Goal: Information Seeking & Learning: Check status

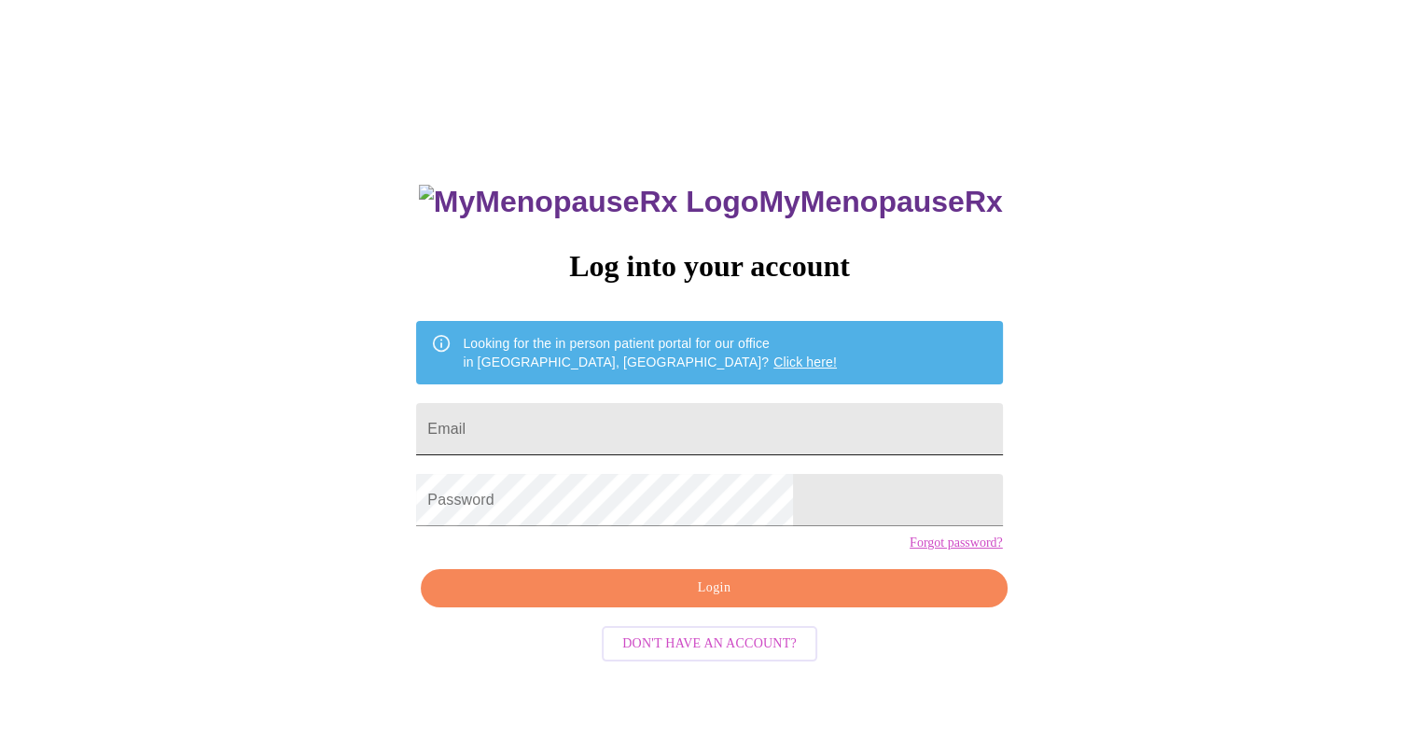
click at [554, 422] on input "Email" at bounding box center [709, 429] width 586 height 52
type input "[EMAIL_ADDRESS][DOMAIN_NAME]"
click at [592, 600] on span "Login" at bounding box center [713, 587] width 543 height 23
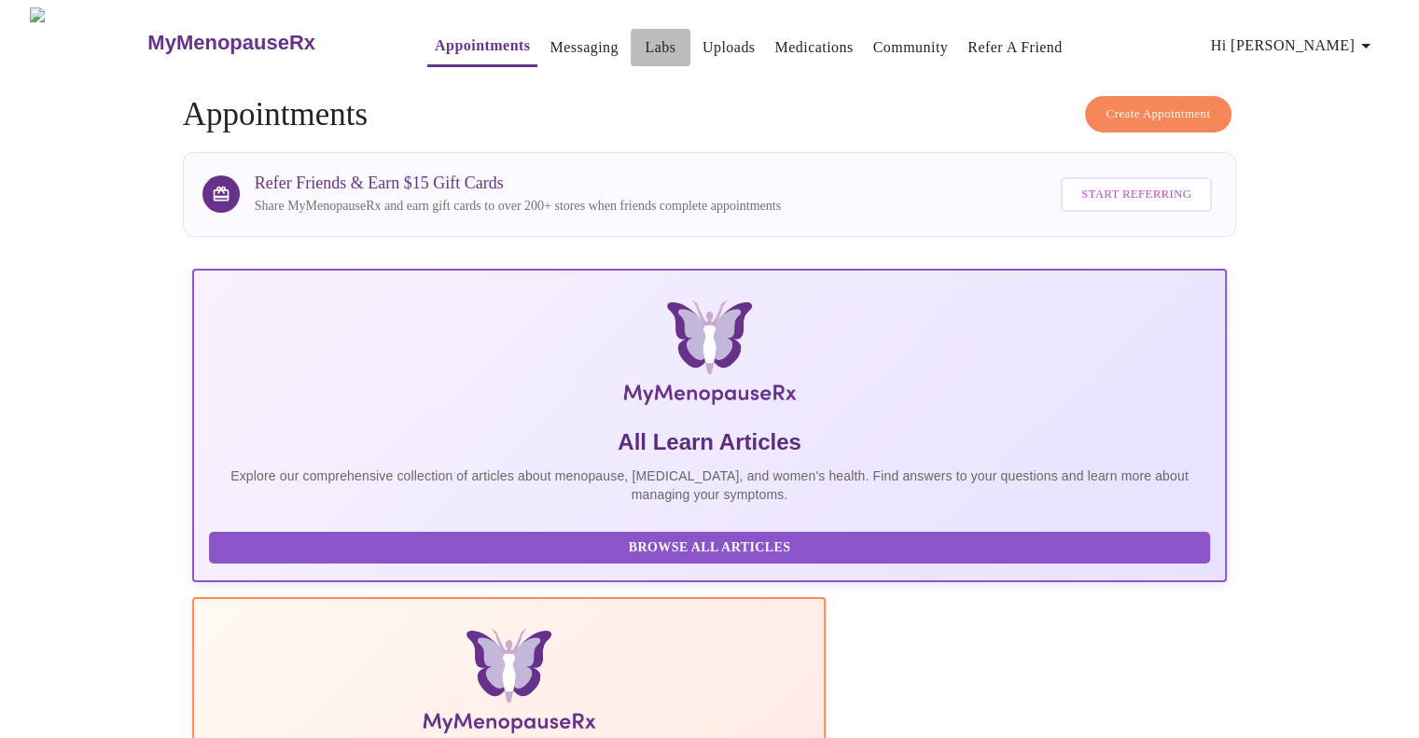
click at [644, 37] on link "Labs" at bounding box center [659, 48] width 31 height 26
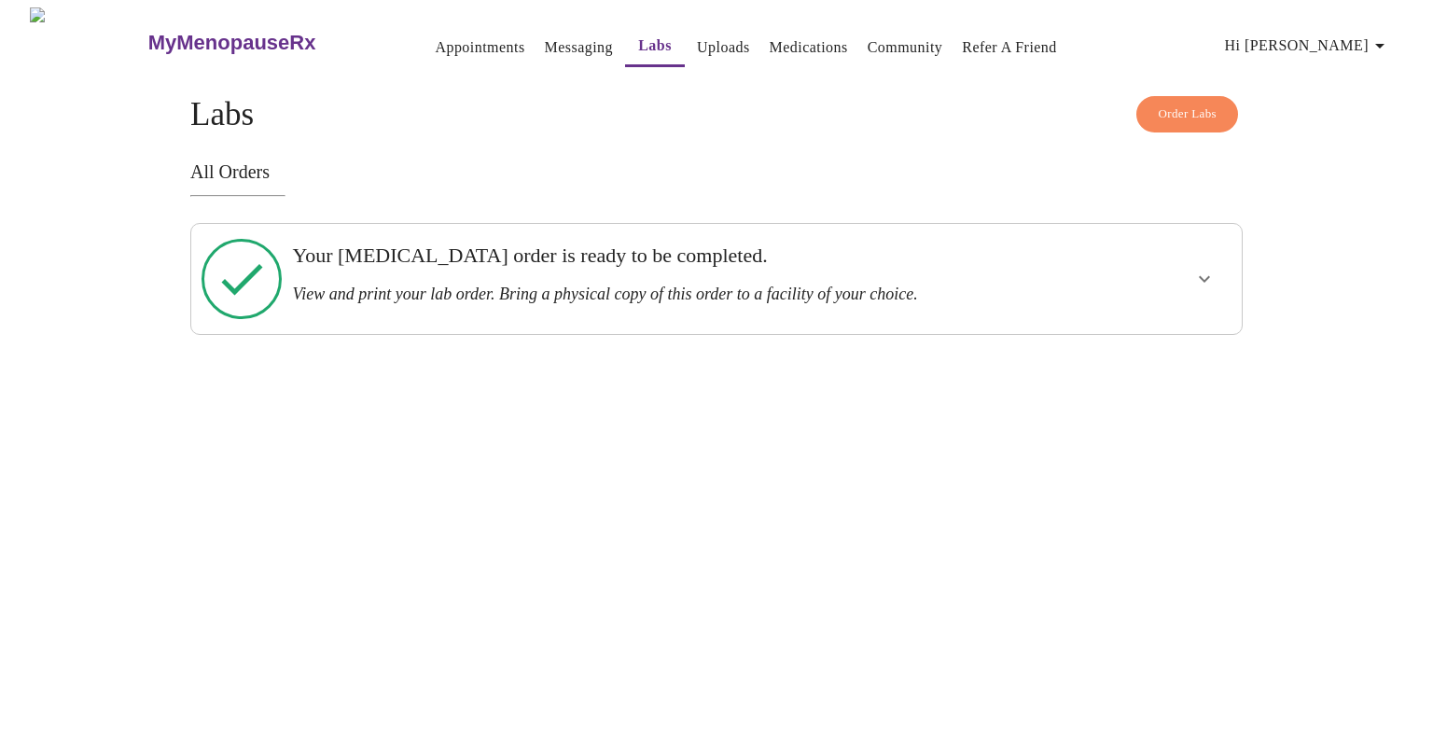
click at [1128, 249] on div at bounding box center [1147, 278] width 173 height 95
click at [1210, 268] on icon "show more" at bounding box center [1204, 279] width 22 height 22
click at [1183, 335] on span "View Order" at bounding box center [1159, 346] width 84 height 23
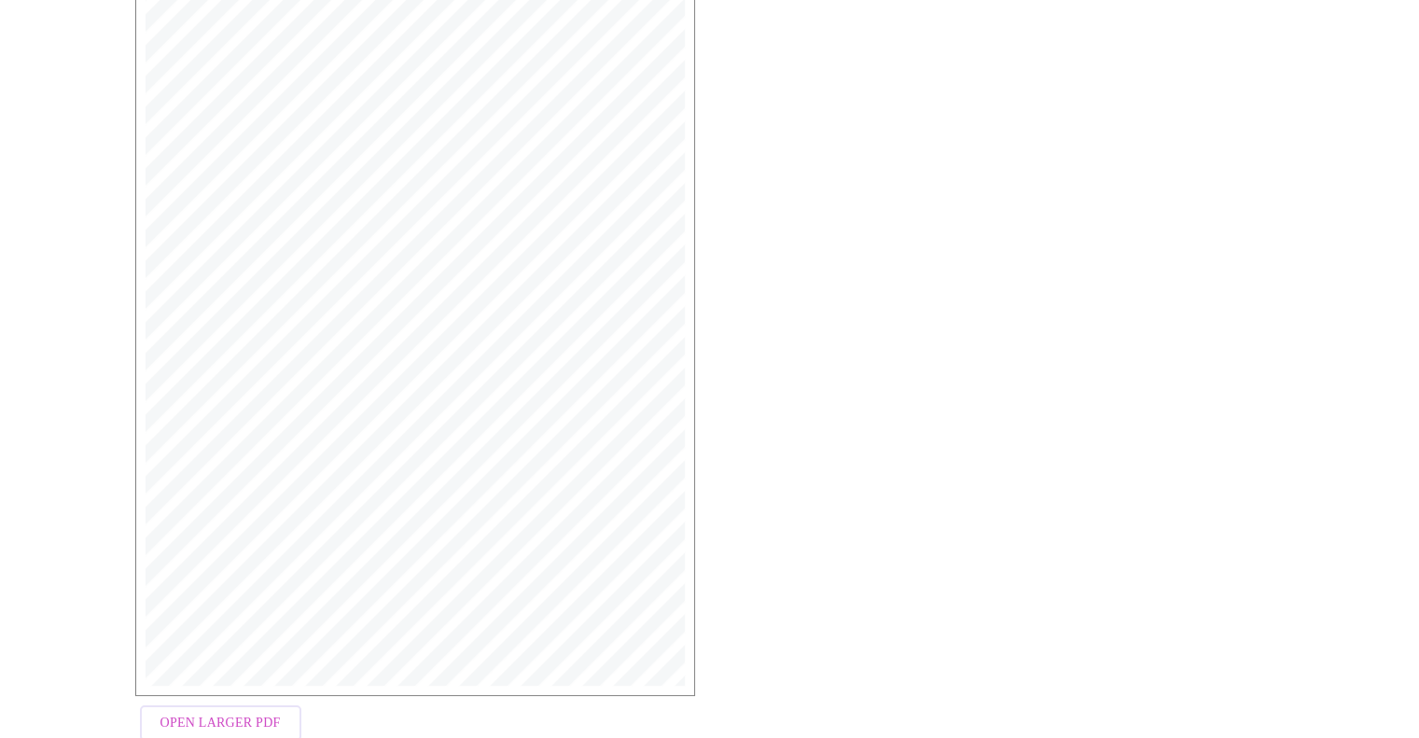
scroll to position [414, 0]
click at [220, 676] on span "Open Larger PDF" at bounding box center [220, 682] width 120 height 23
